Goal: Transaction & Acquisition: Book appointment/travel/reservation

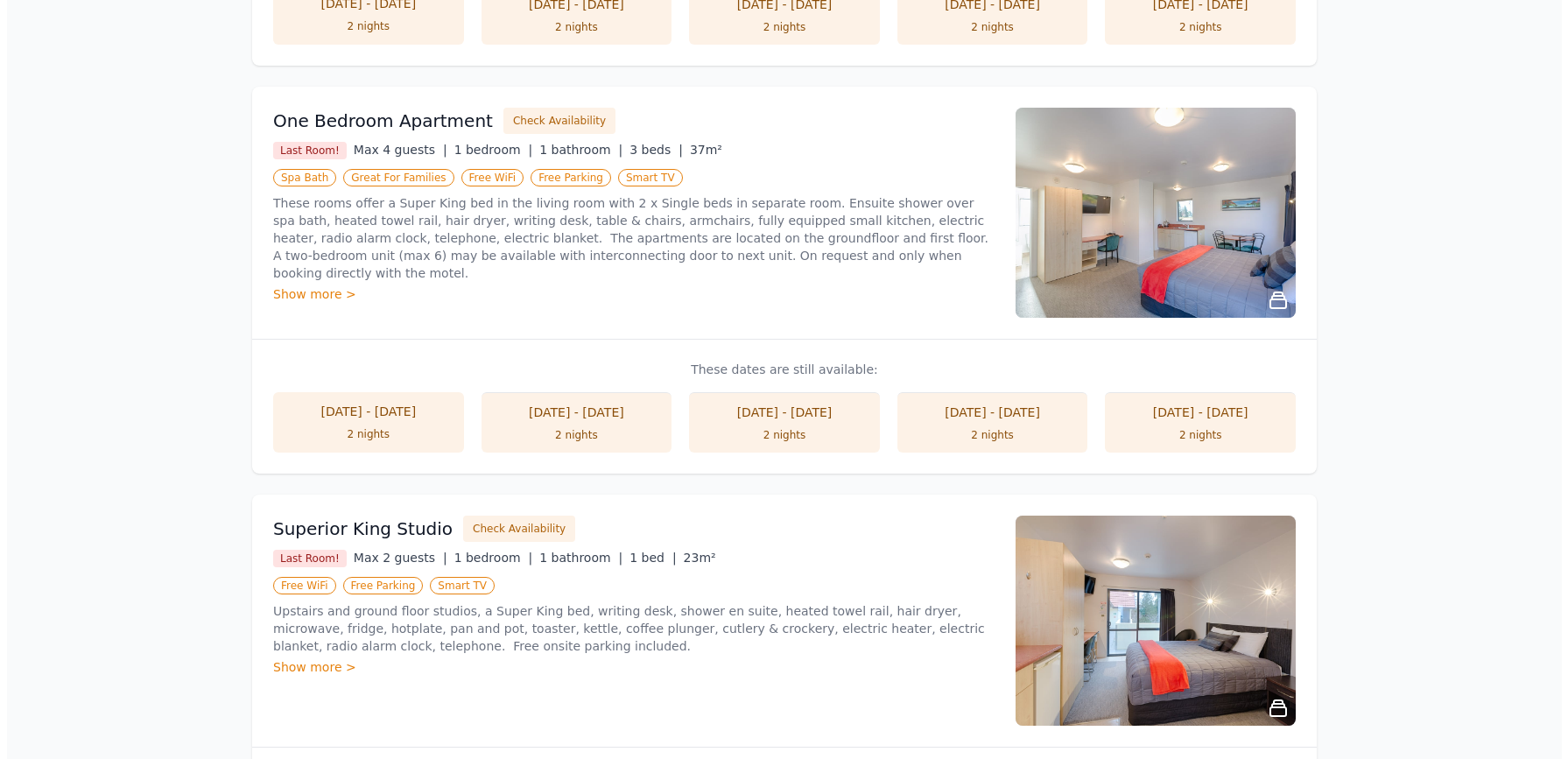
scroll to position [759, 0]
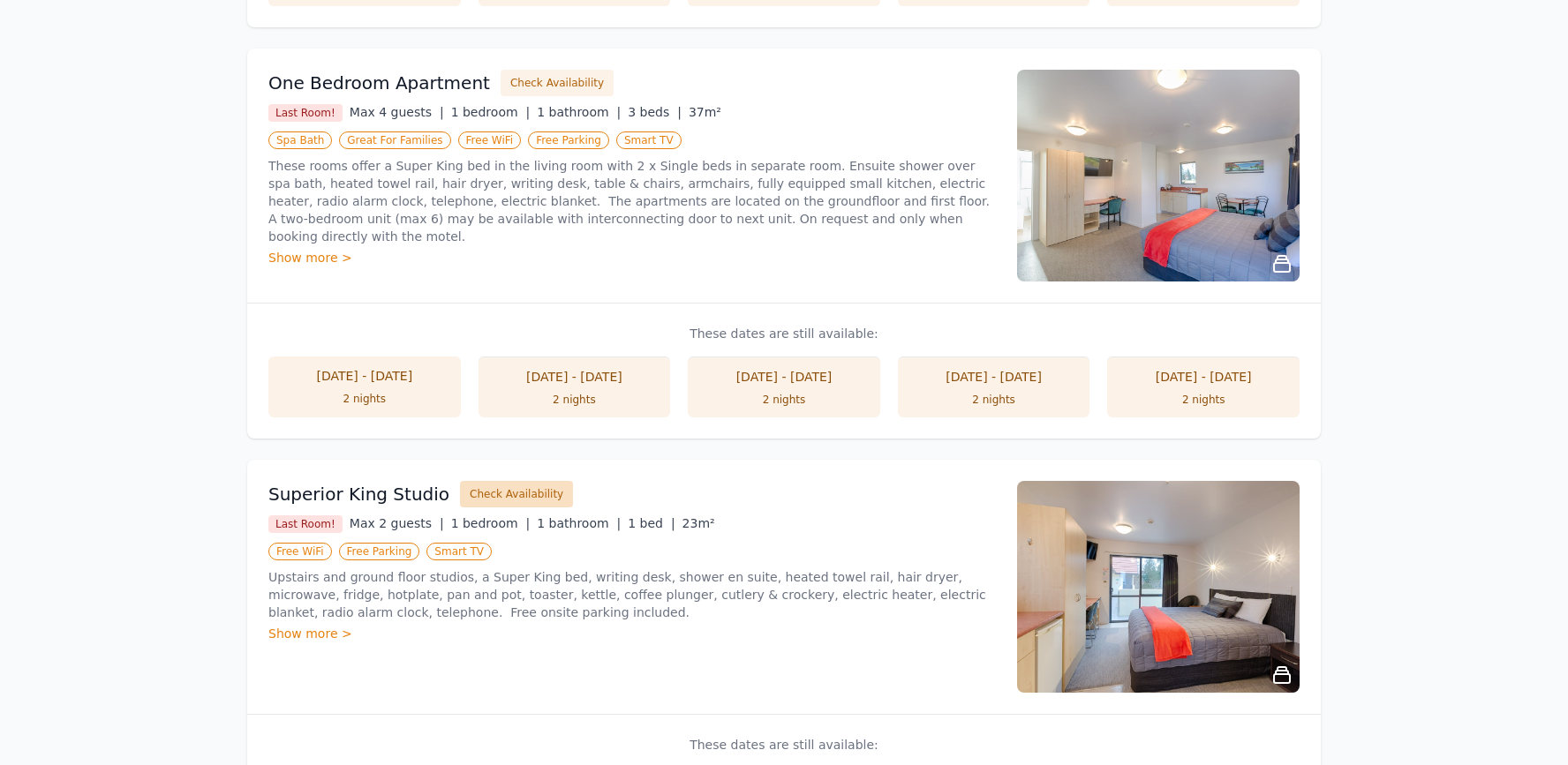
click at [492, 497] on button "Check Availability" at bounding box center [517, 494] width 113 height 26
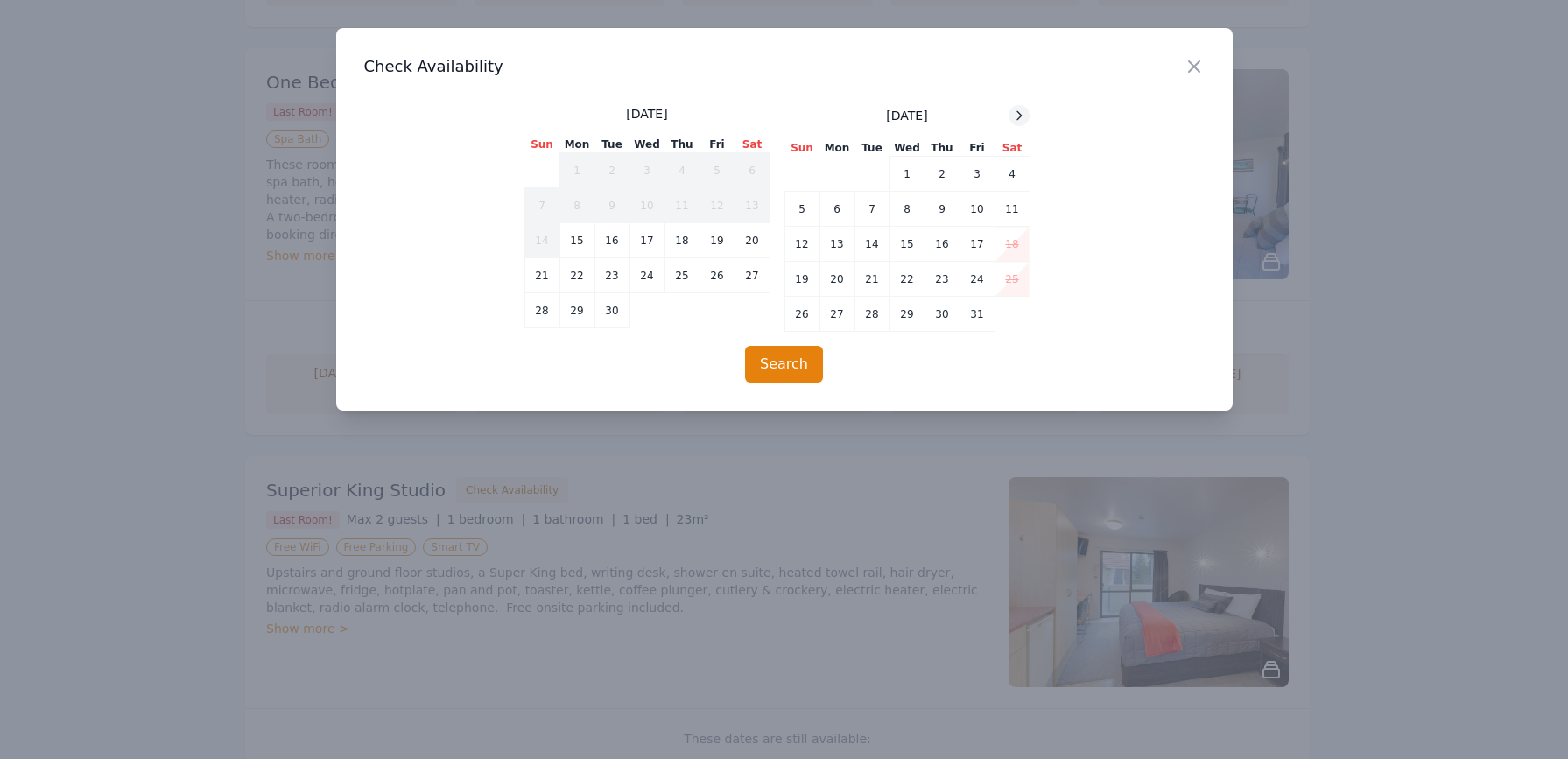
click at [1015, 120] on icon at bounding box center [1018, 115] width 14 height 14
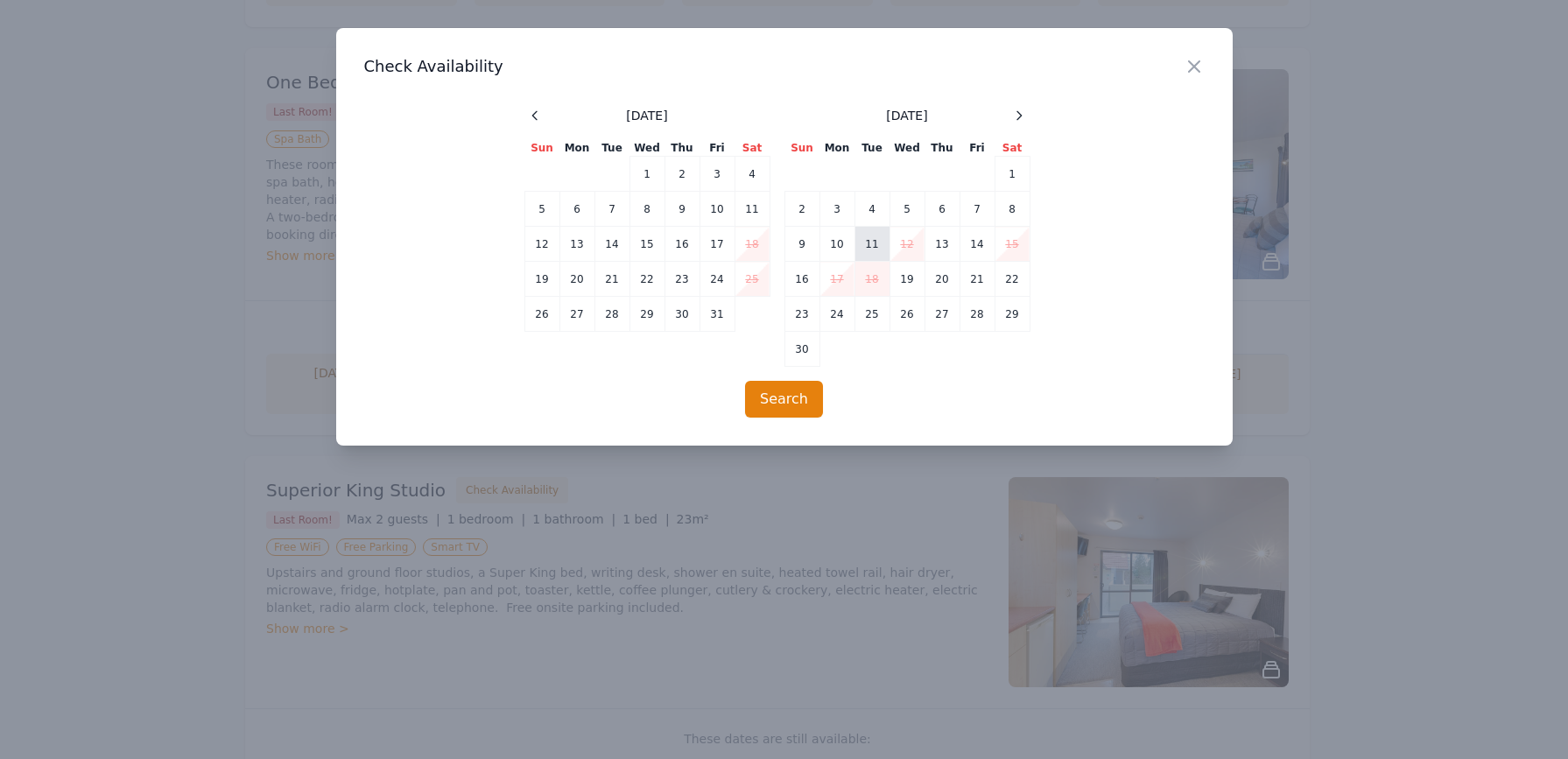
click at [875, 243] on td "11" at bounding box center [872, 245] width 35 height 35
click at [904, 239] on td "12" at bounding box center [908, 245] width 35 height 35
click at [791, 391] on button "Search" at bounding box center [784, 400] width 78 height 37
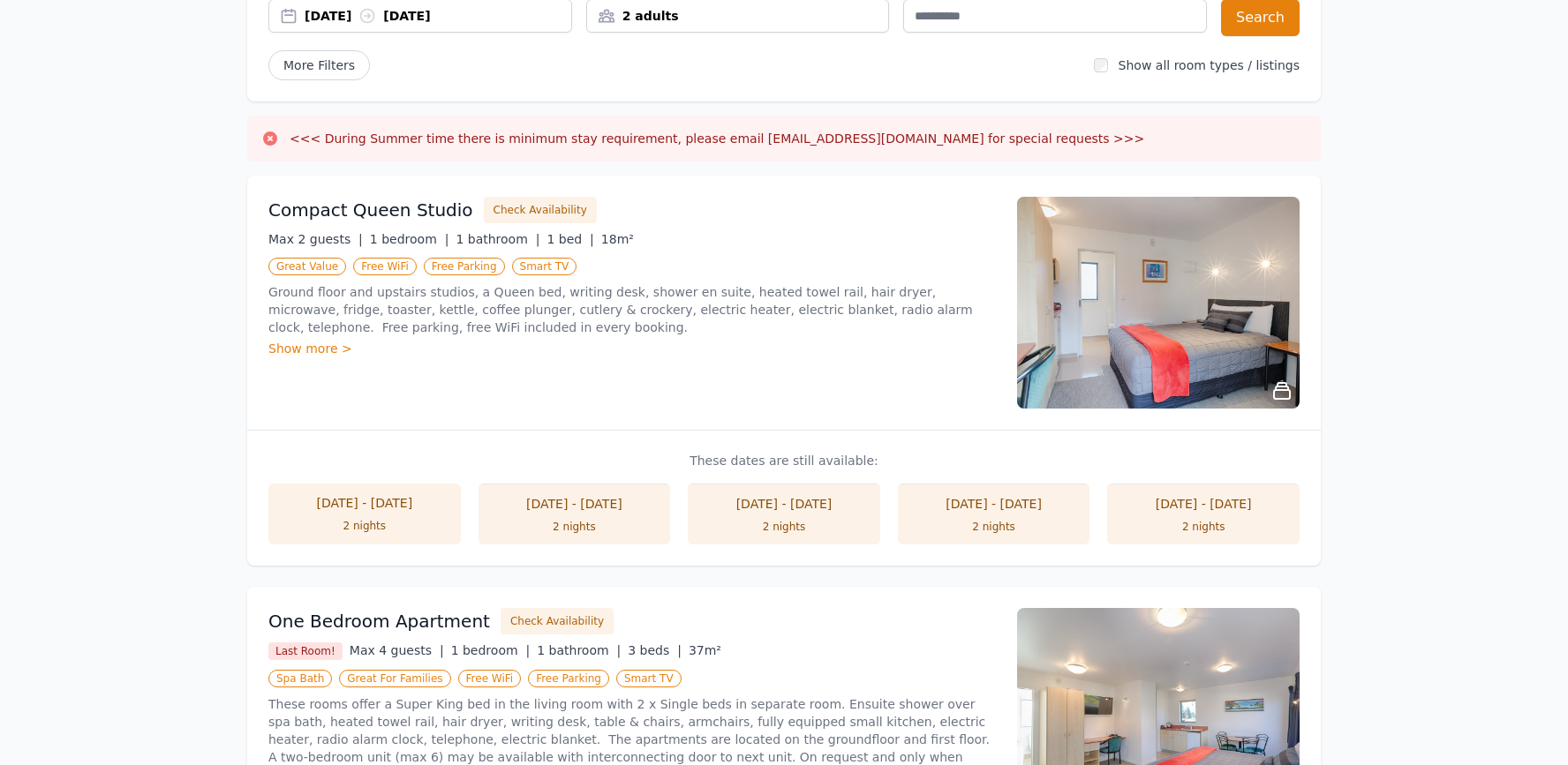
scroll to position [235, 0]
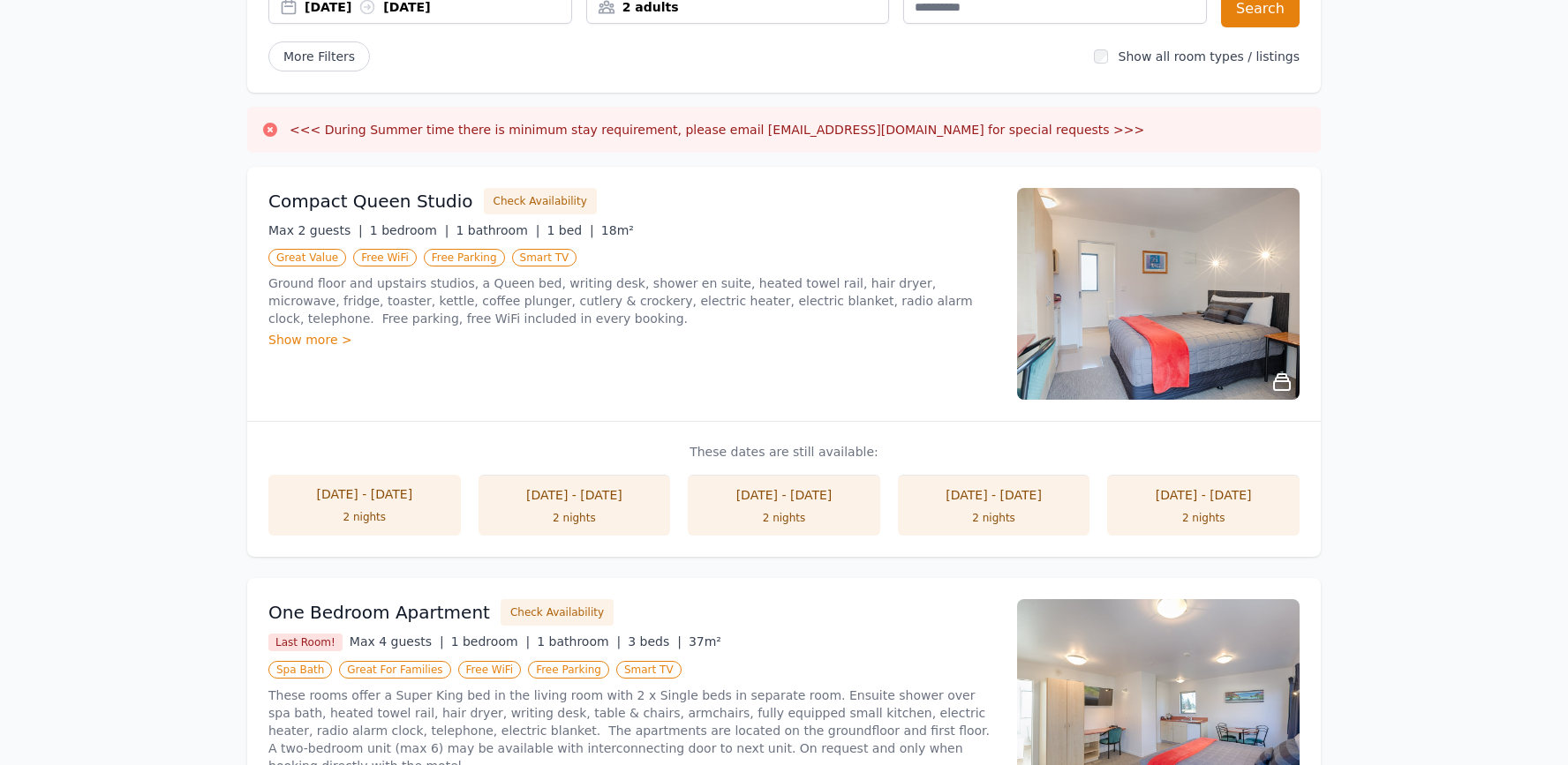
click at [762, 504] on li "[DATE] - [DATE] 2 nights" at bounding box center [783, 505] width 192 height 61
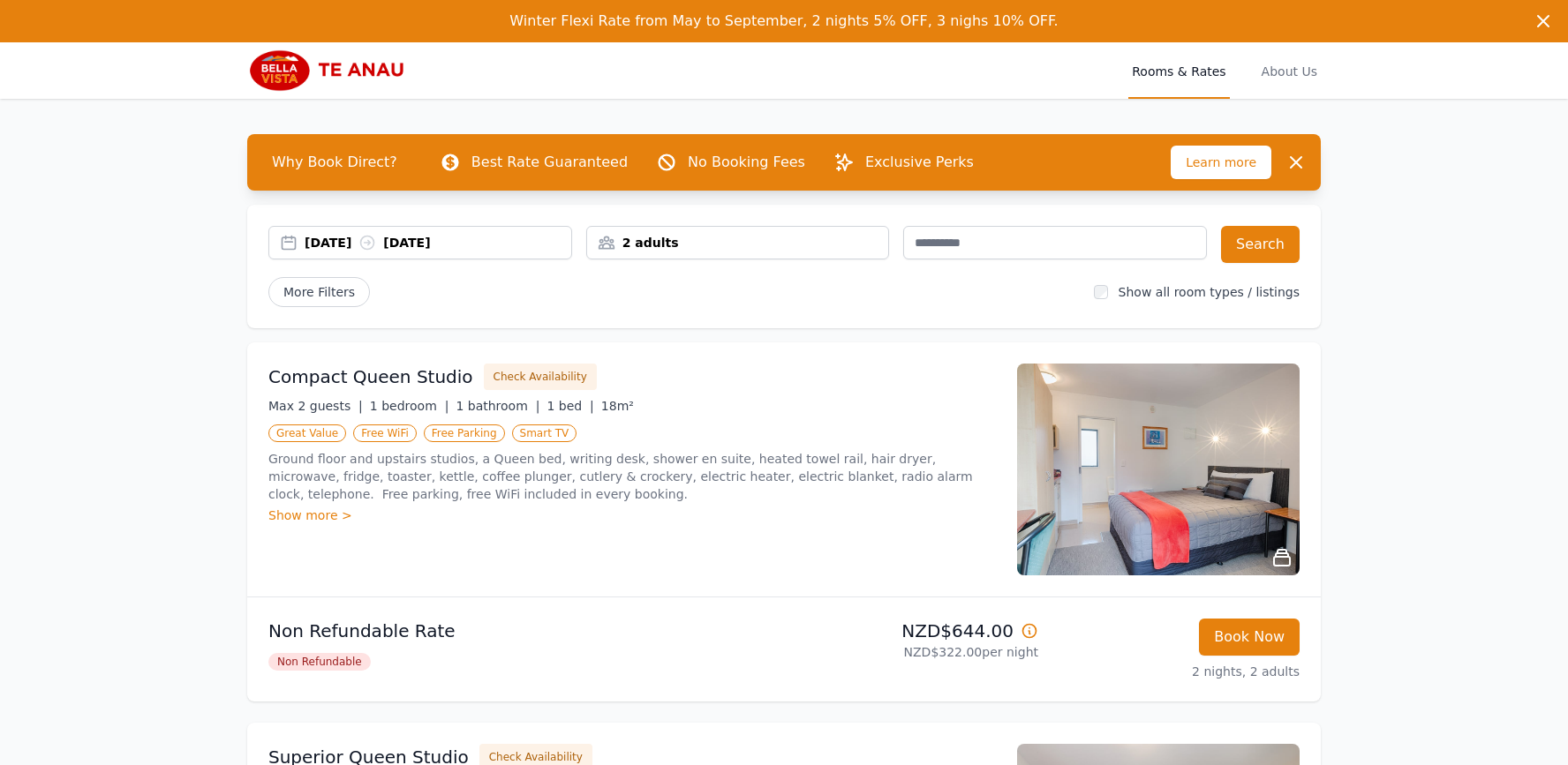
click at [341, 67] on img at bounding box center [332, 70] width 170 height 42
